Goal: Check status: Check status

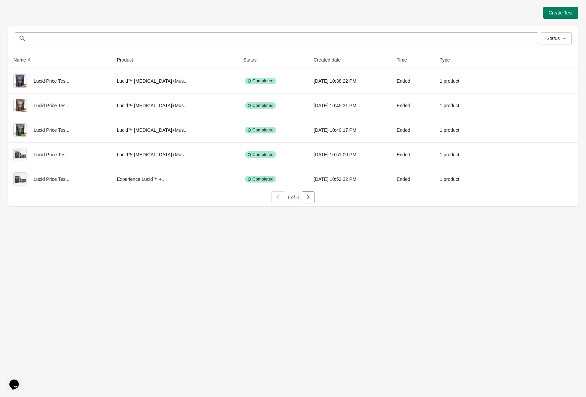
click at [311, 226] on div "Create Test Status Status Name Product Status Created date Time Type Lucid Pric…" at bounding box center [293, 198] width 586 height 397
click at [314, 198] on button "button" at bounding box center [308, 197] width 13 height 12
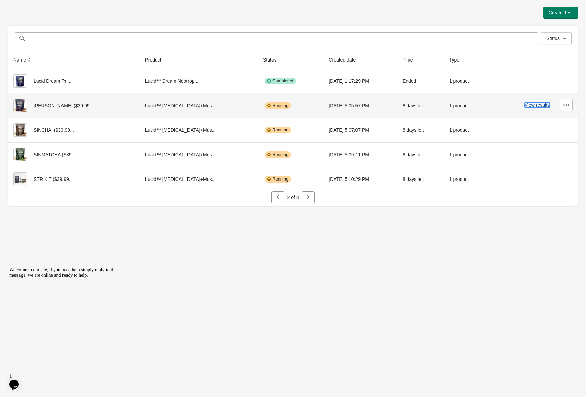
click at [529, 104] on button "View results" at bounding box center [537, 104] width 25 height 5
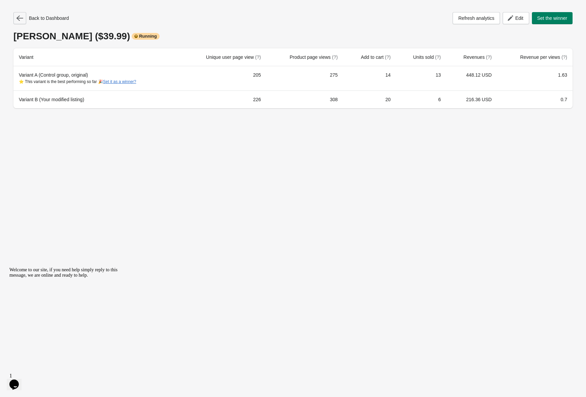
click at [22, 21] on icon "button" at bounding box center [19, 18] width 7 height 7
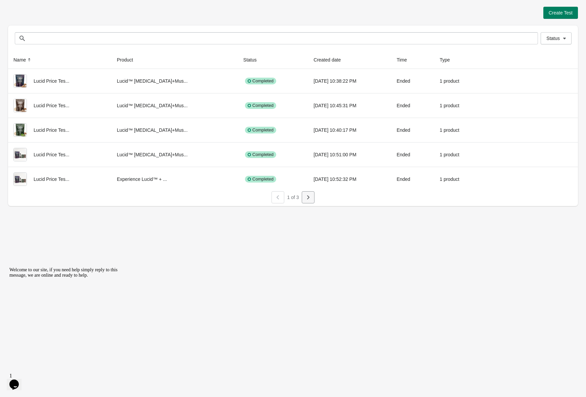
click at [310, 197] on icon "button" at bounding box center [308, 197] width 7 height 7
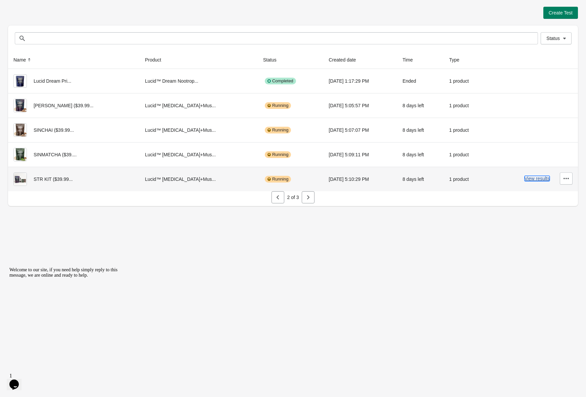
click at [533, 177] on button "View results" at bounding box center [537, 178] width 25 height 5
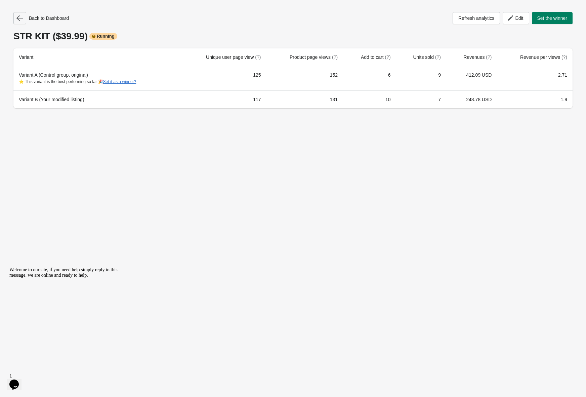
click at [23, 16] on button "button" at bounding box center [19, 18] width 13 height 12
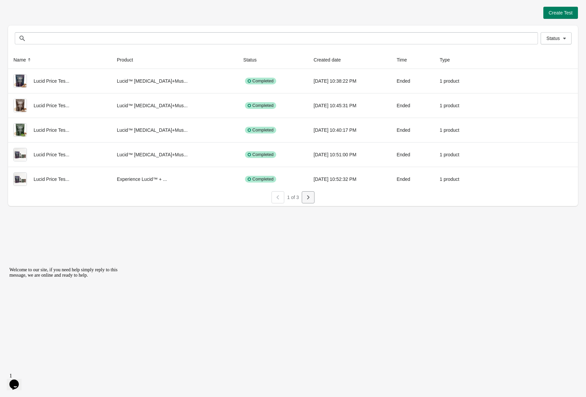
click at [307, 200] on icon "button" at bounding box center [308, 197] width 7 height 7
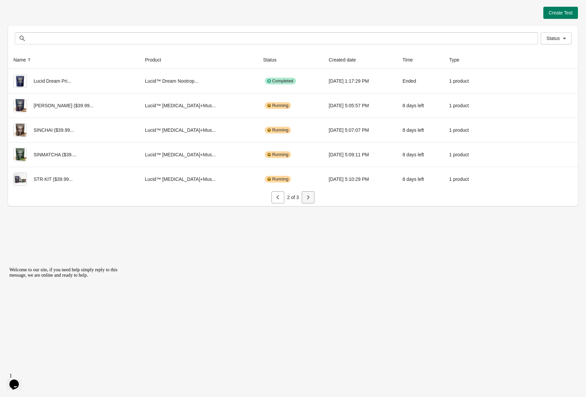
click at [308, 199] on icon "button" at bounding box center [308, 197] width 7 height 7
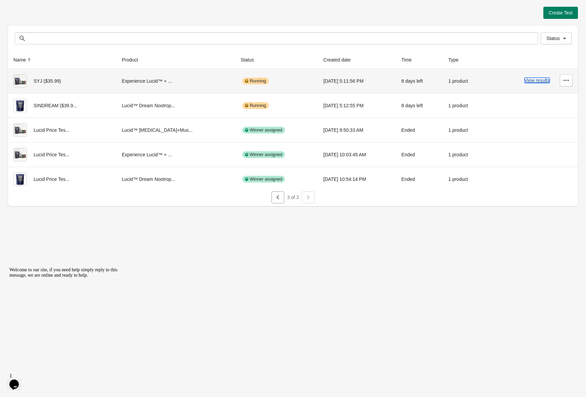
click at [539, 80] on button "View results" at bounding box center [537, 80] width 25 height 5
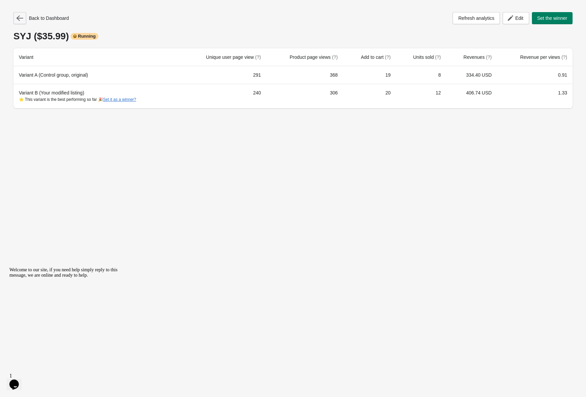
click at [20, 20] on icon "button" at bounding box center [19, 18] width 7 height 7
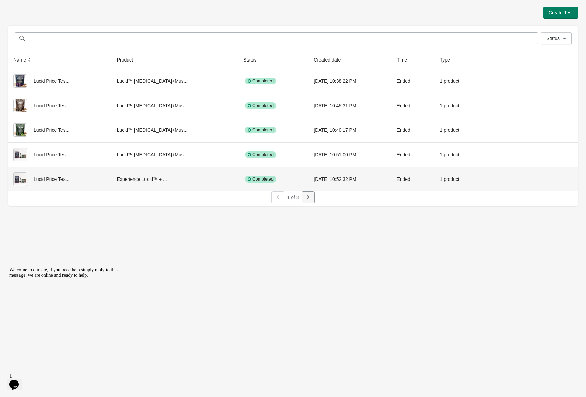
click at [310, 198] on icon "button" at bounding box center [308, 197] width 7 height 7
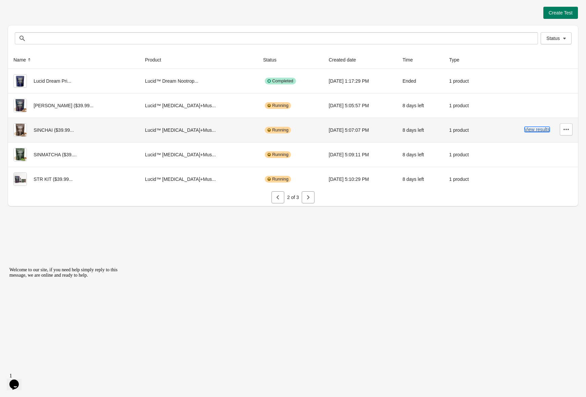
click at [535, 131] on button "View results" at bounding box center [537, 129] width 25 height 5
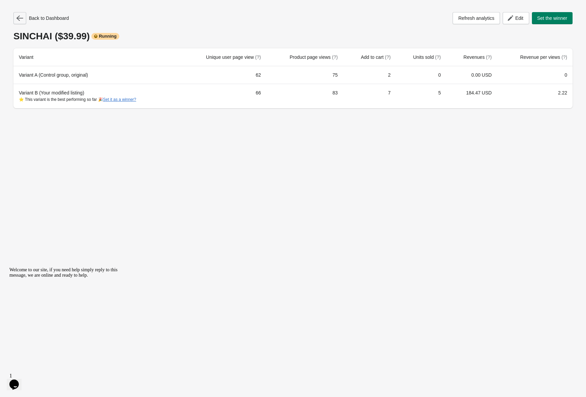
click at [21, 18] on icon "button" at bounding box center [19, 18] width 7 height 7
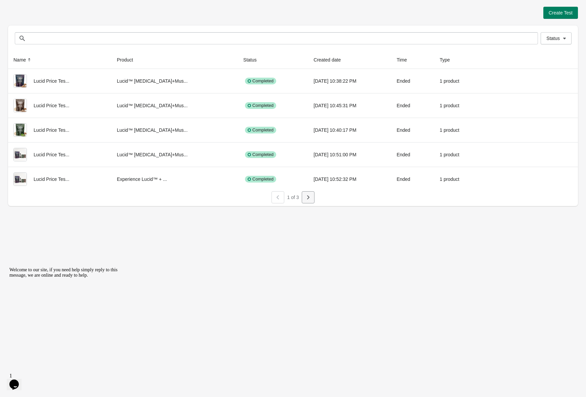
click at [313, 201] on button "button" at bounding box center [308, 197] width 13 height 12
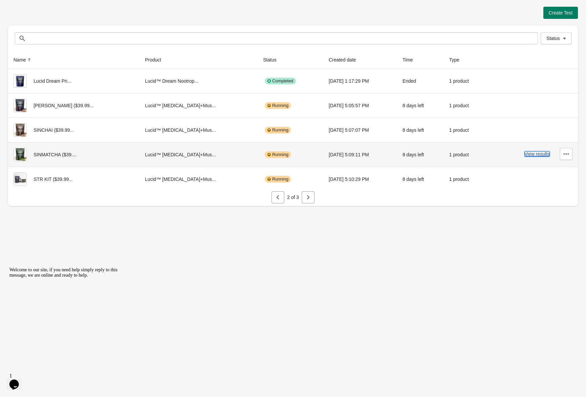
click at [532, 155] on button "View results" at bounding box center [537, 153] width 25 height 5
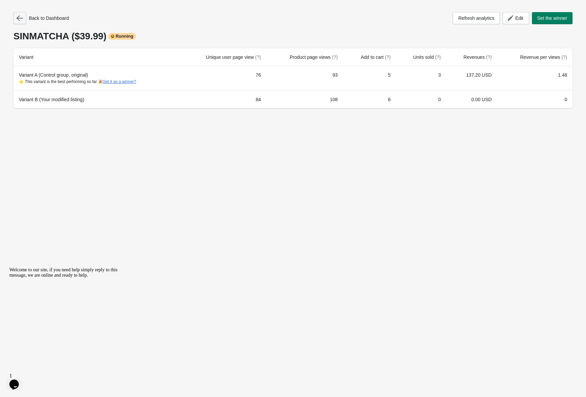
click at [22, 17] on icon "button" at bounding box center [19, 18] width 7 height 7
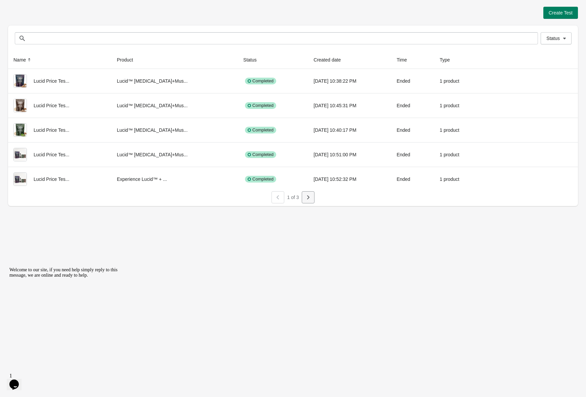
click at [304, 197] on button "button" at bounding box center [308, 197] width 13 height 12
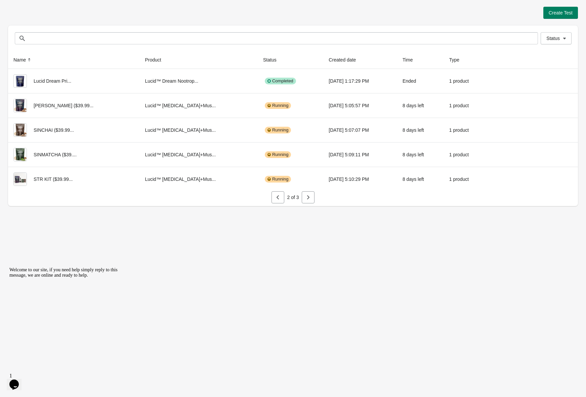
click at [306, 199] on icon "button" at bounding box center [308, 197] width 7 height 7
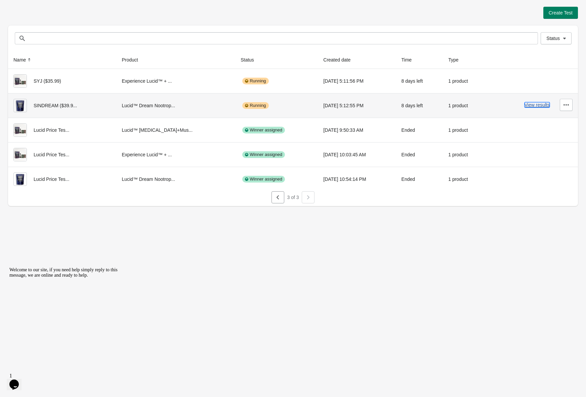
click at [545, 104] on button "View results" at bounding box center [537, 104] width 25 height 5
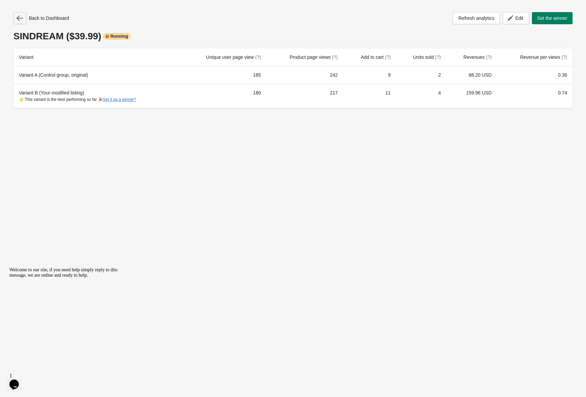
click at [22, 20] on icon "button" at bounding box center [19, 18] width 7 height 7
